Goal: Task Accomplishment & Management: Use online tool/utility

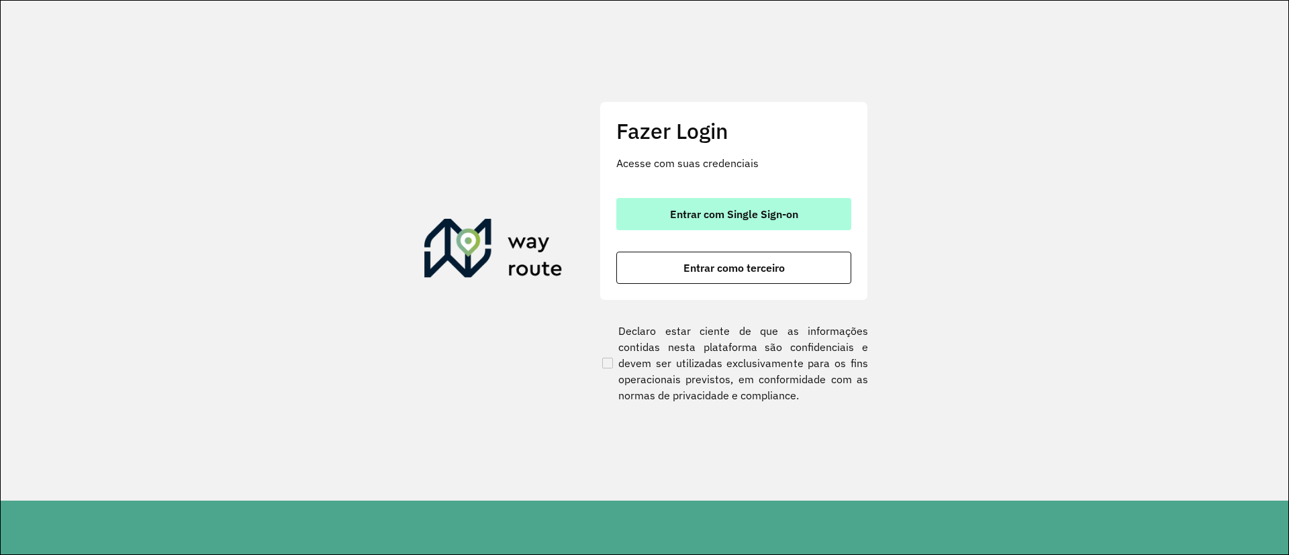
click at [736, 214] on span "Entrar com Single Sign-on" at bounding box center [734, 214] width 128 height 11
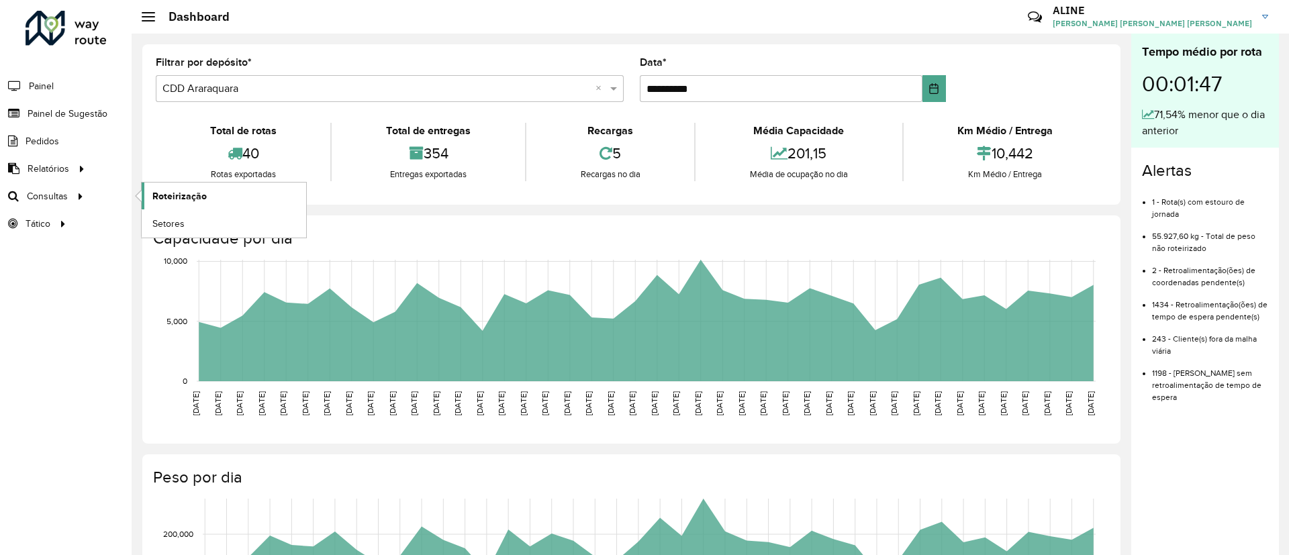
click at [178, 197] on span "Roteirização" at bounding box center [179, 196] width 54 height 14
